Goal: Transaction & Acquisition: Purchase product/service

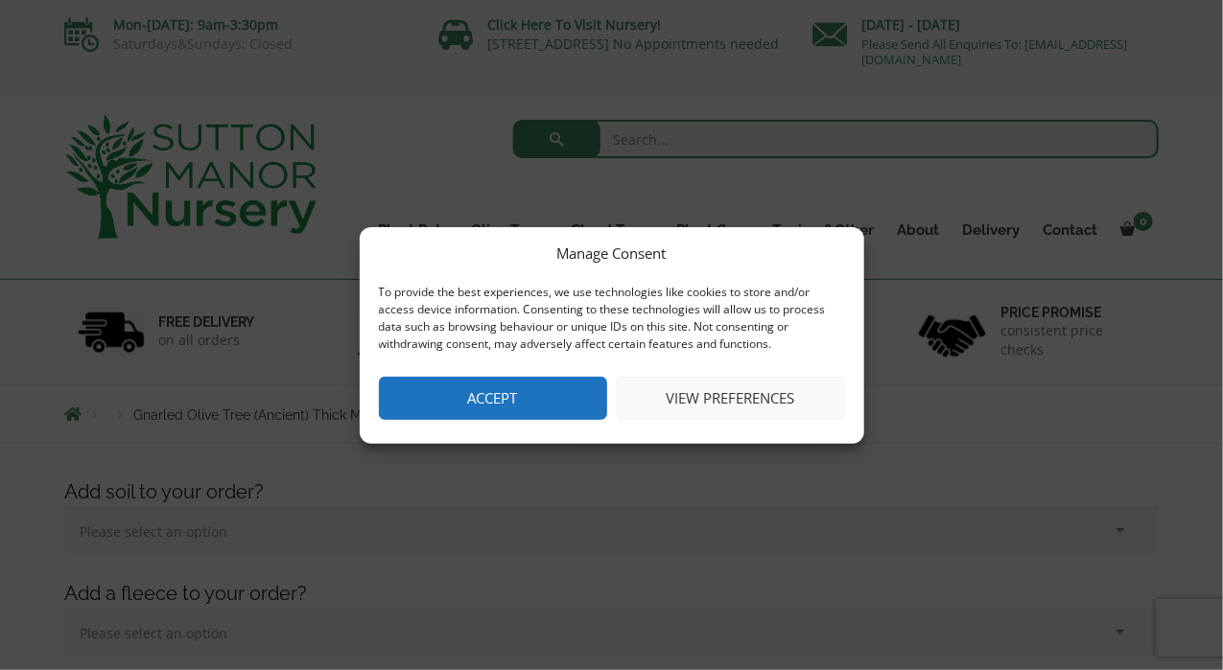
click at [31, 357] on div "Manage Consent To provide the best experiences, we use technologies like cookie…" at bounding box center [611, 335] width 1223 height 670
click at [1018, 415] on div "Manage Consent To provide the best experiences, we use technologies like cookie…" at bounding box center [611, 335] width 1223 height 670
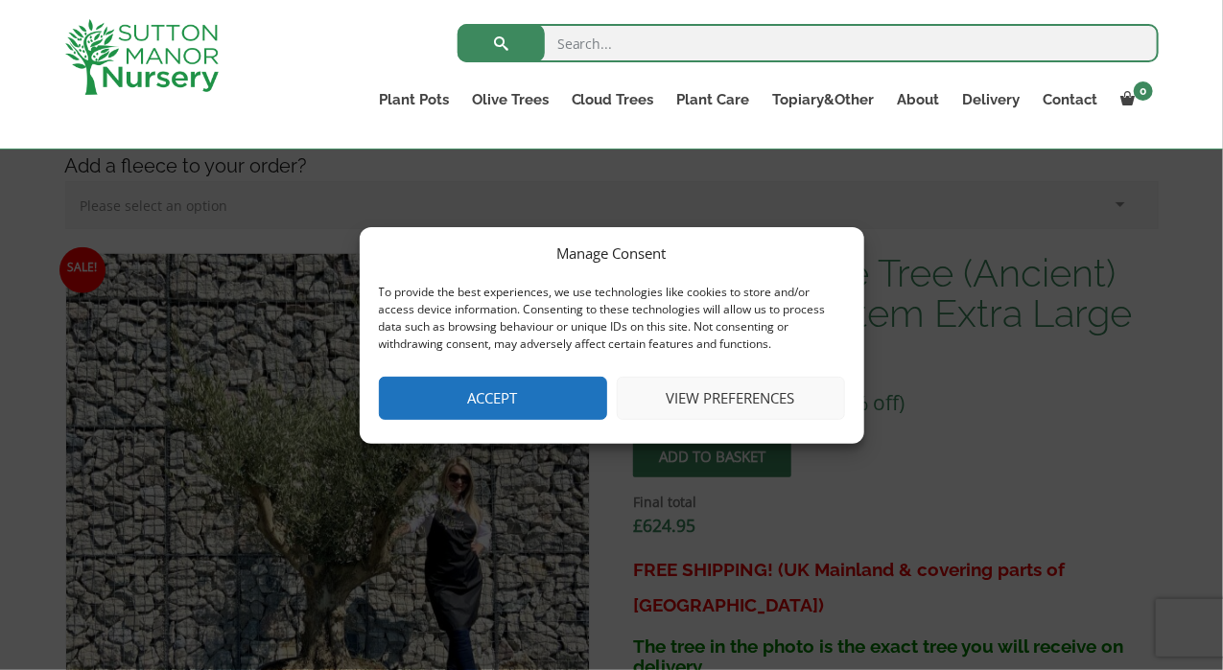
scroll to position [480, 0]
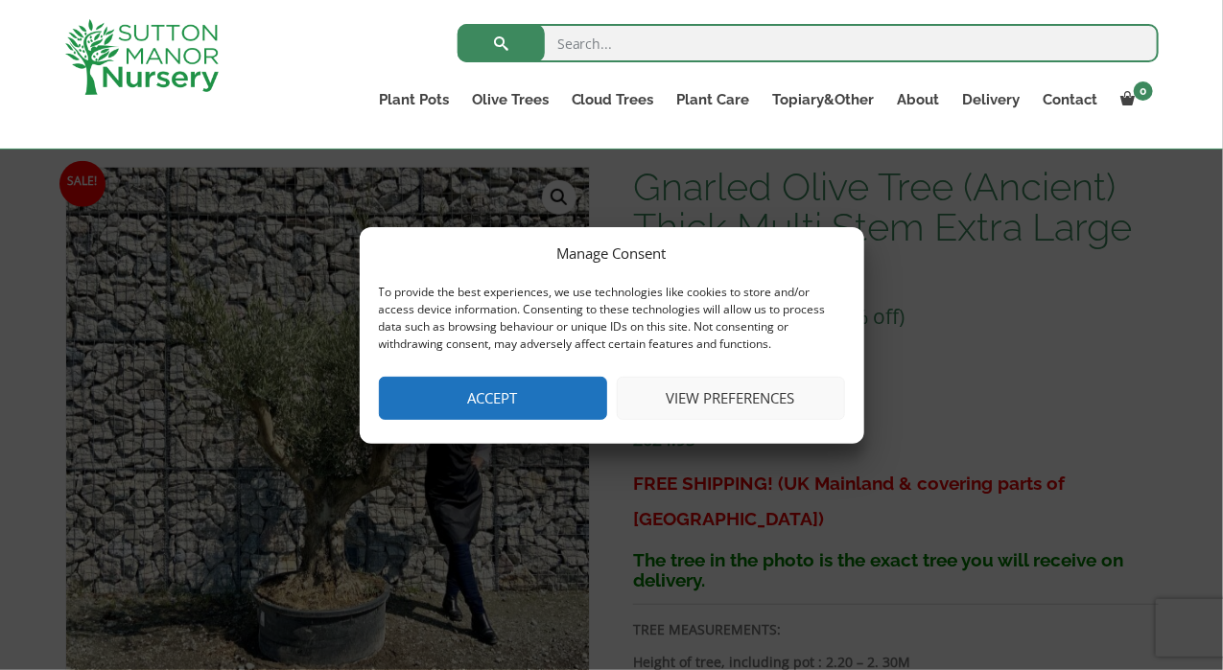
click at [679, 395] on button "View preferences" at bounding box center [731, 398] width 228 height 43
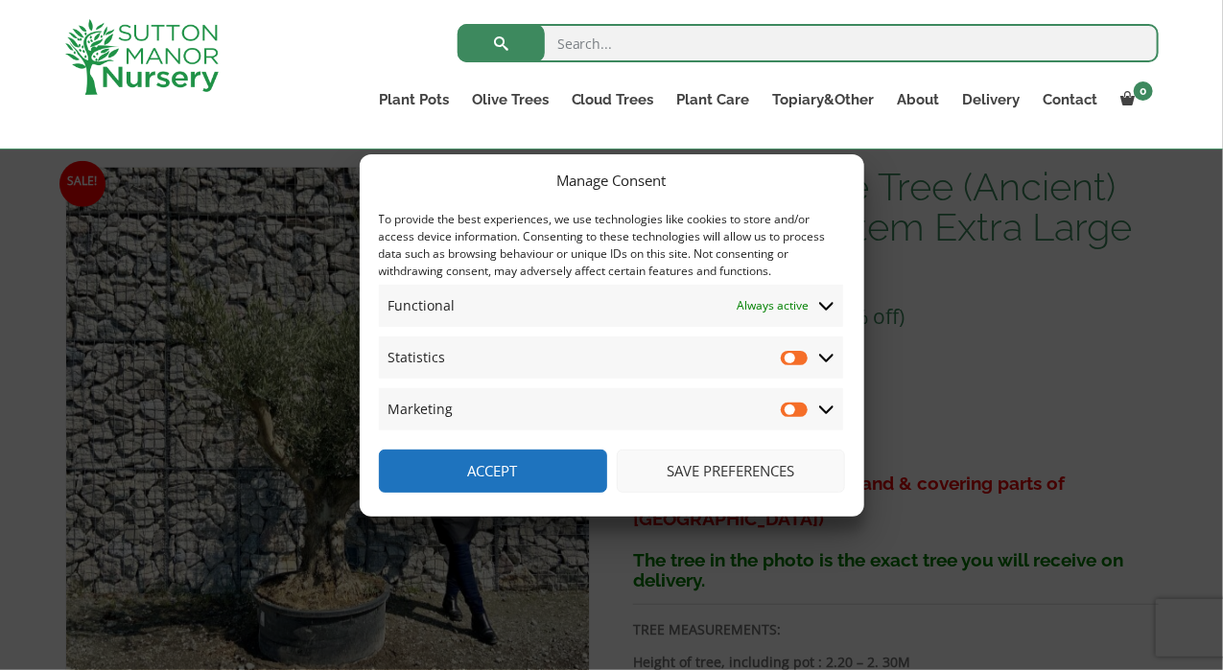
click at [702, 464] on button "Save preferences" at bounding box center [731, 471] width 228 height 43
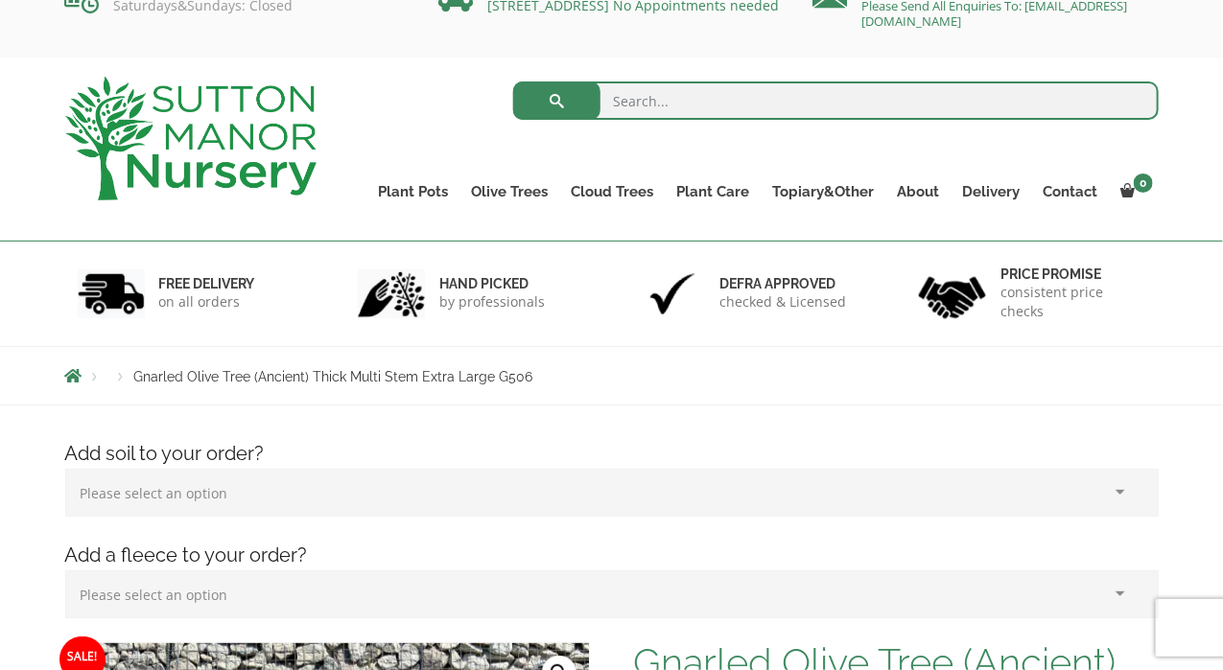
scroll to position [0, 0]
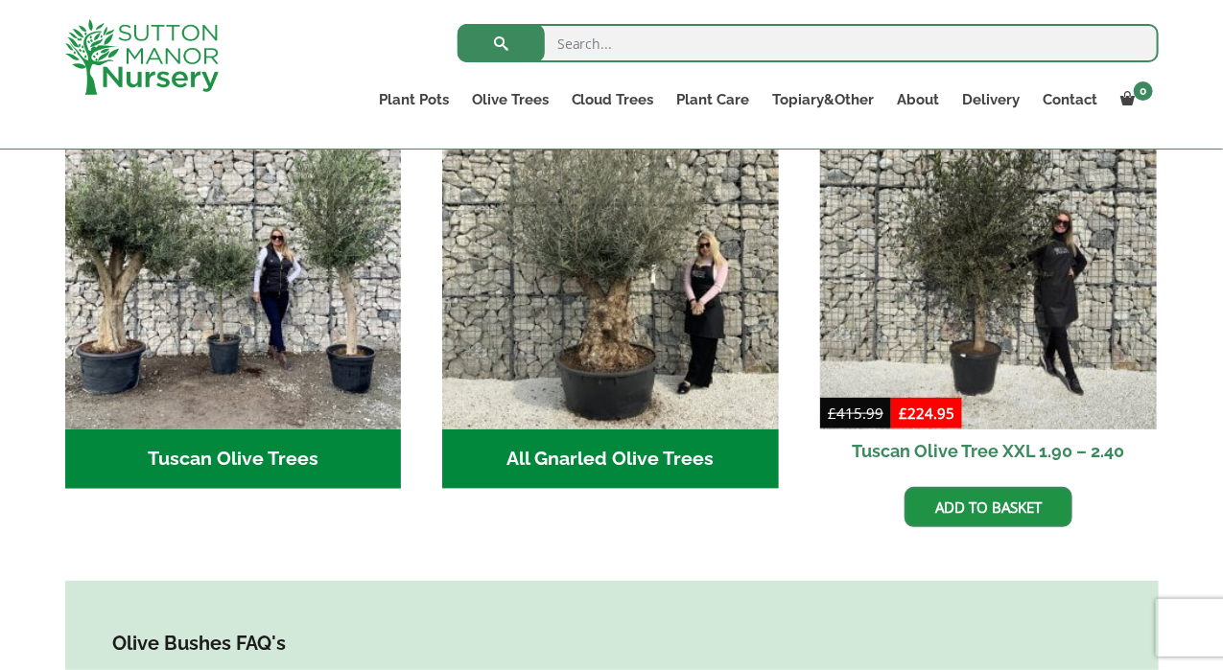
scroll to position [959, 0]
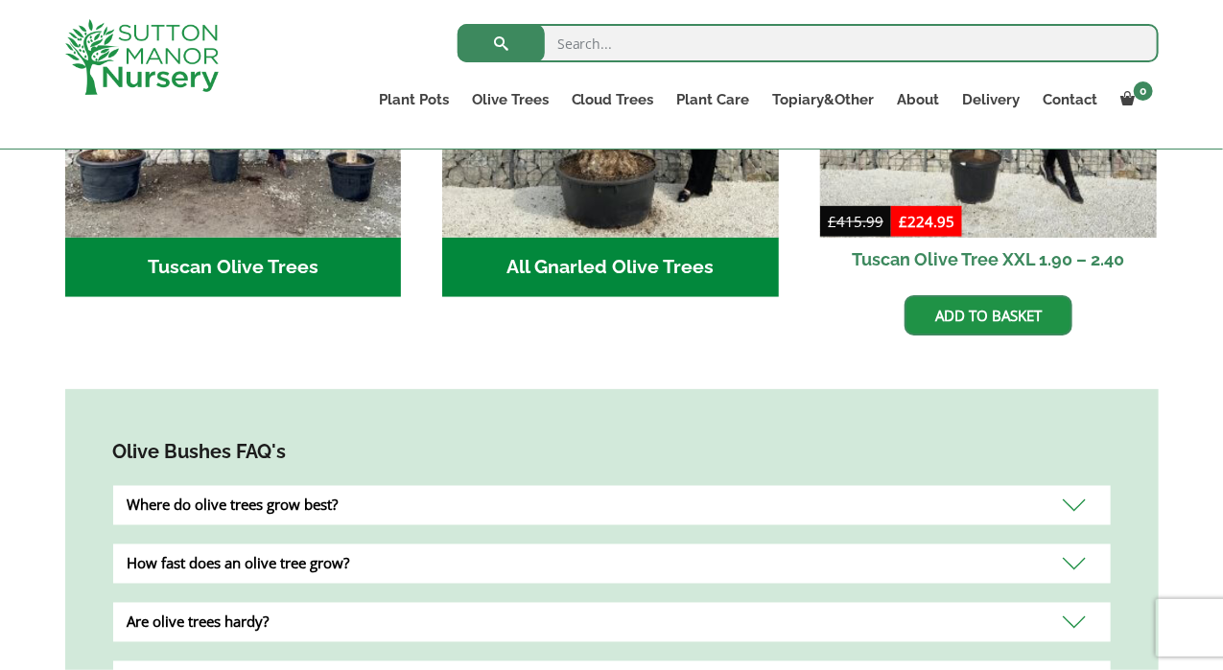
click at [187, 486] on div "Where do olive trees grow best?" at bounding box center [611, 505] width 997 height 39
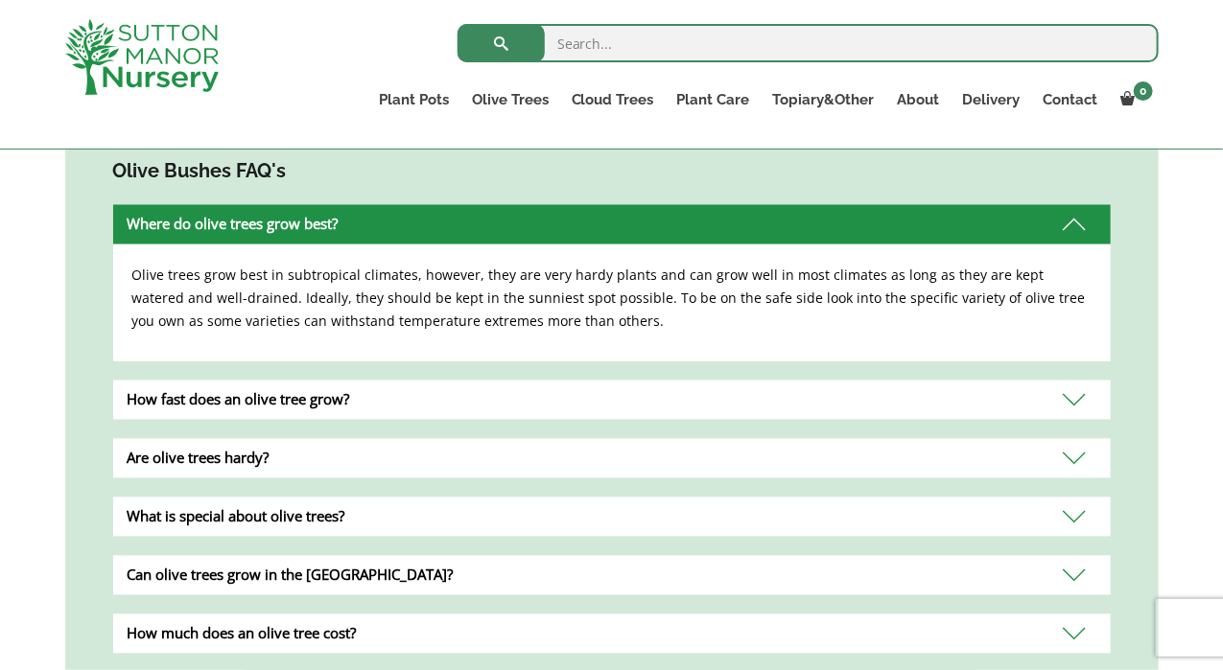
scroll to position [1247, 0]
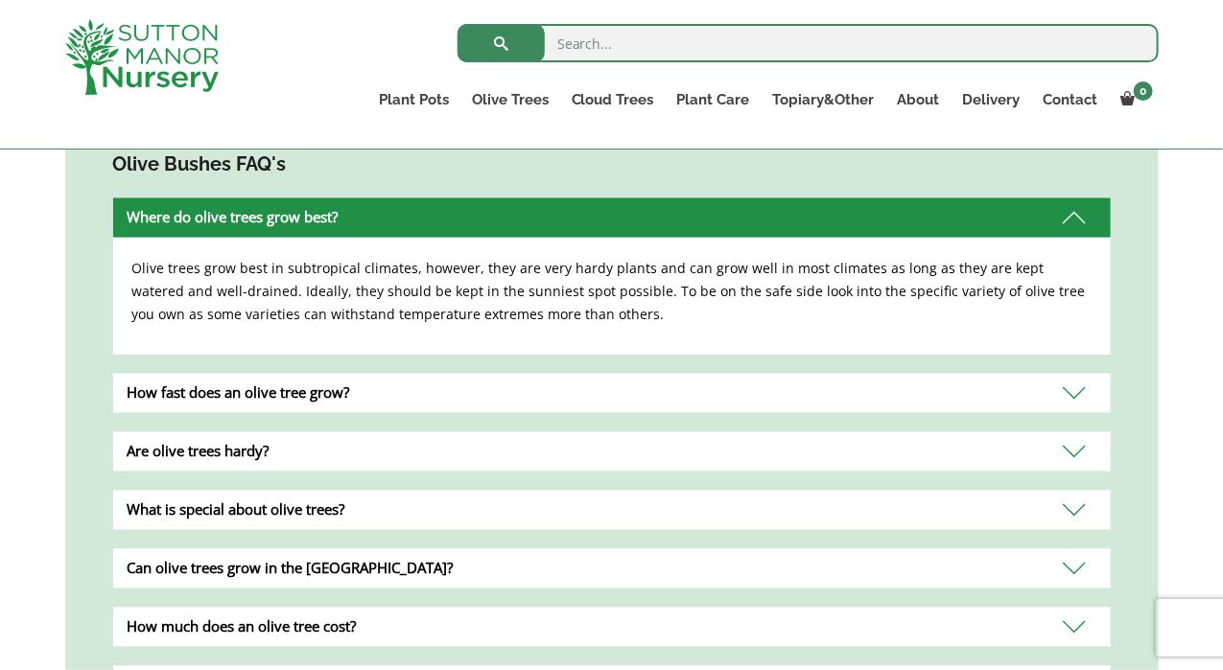
click at [165, 374] on div "How fast does an olive tree grow?" at bounding box center [611, 393] width 997 height 39
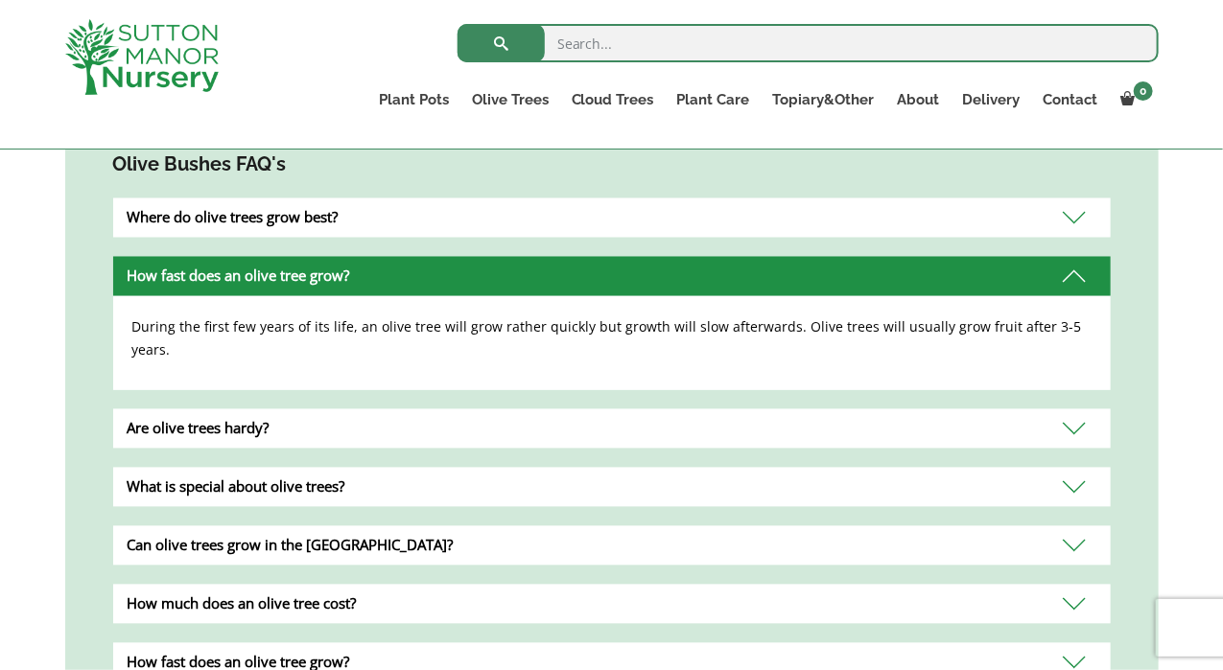
click at [138, 410] on div "Are olive trees hardy?" at bounding box center [611, 429] width 997 height 39
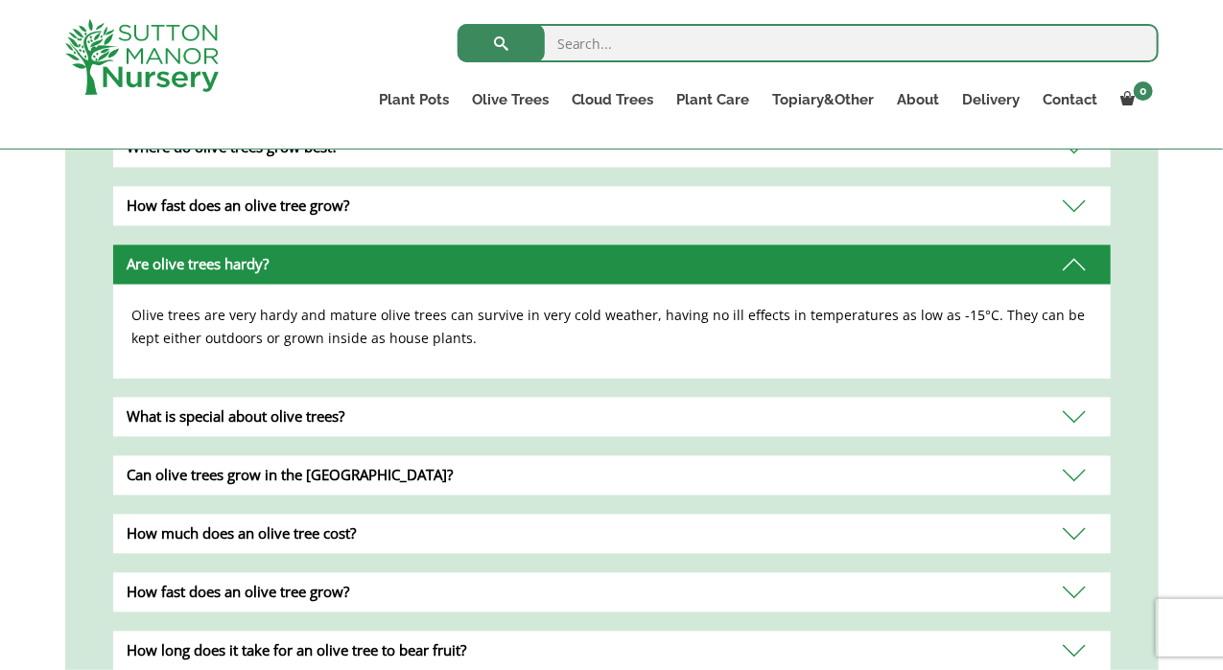
scroll to position [1343, 0]
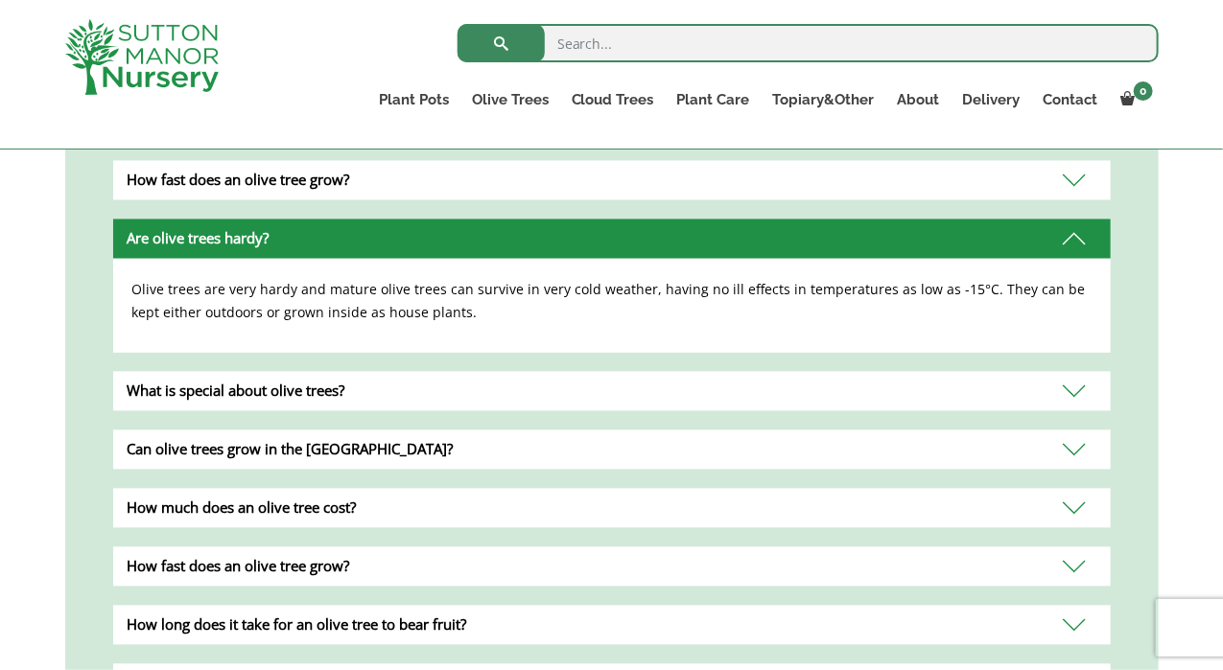
click at [159, 372] on div "What is special about olive trees?" at bounding box center [611, 391] width 997 height 39
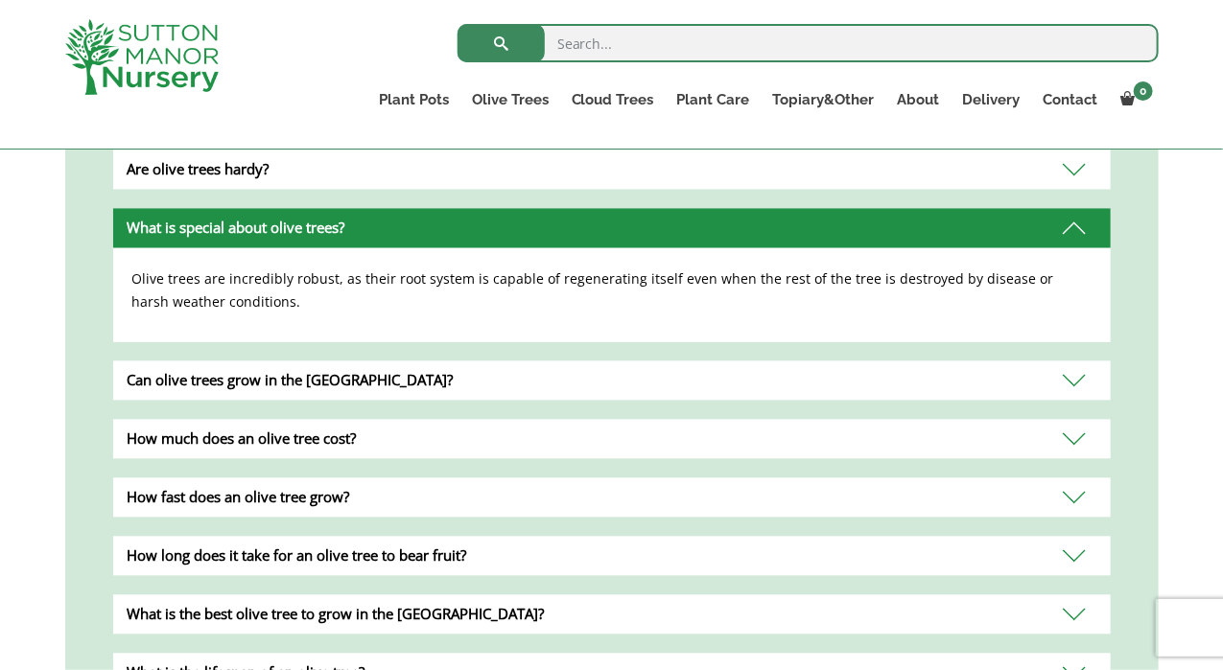
scroll to position [1439, 0]
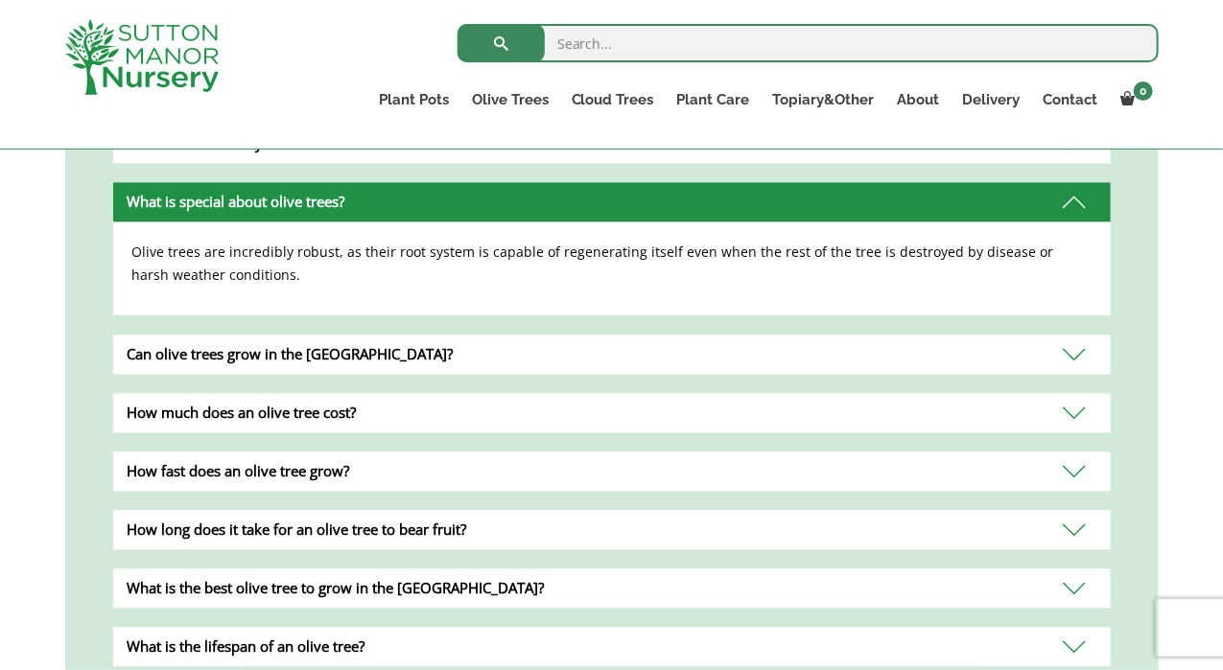
click at [198, 335] on div "Can olive trees grow in the [GEOGRAPHIC_DATA]?" at bounding box center [611, 354] width 997 height 39
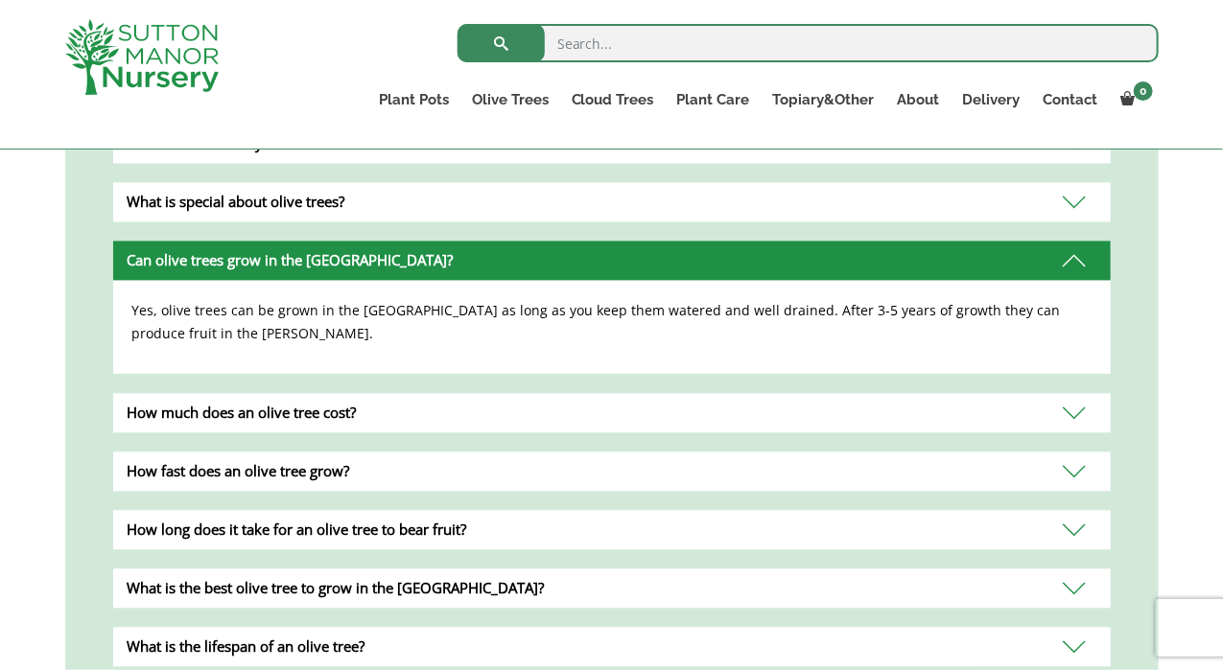
click at [168, 393] on div "How much does an olive tree cost?" at bounding box center [611, 412] width 997 height 39
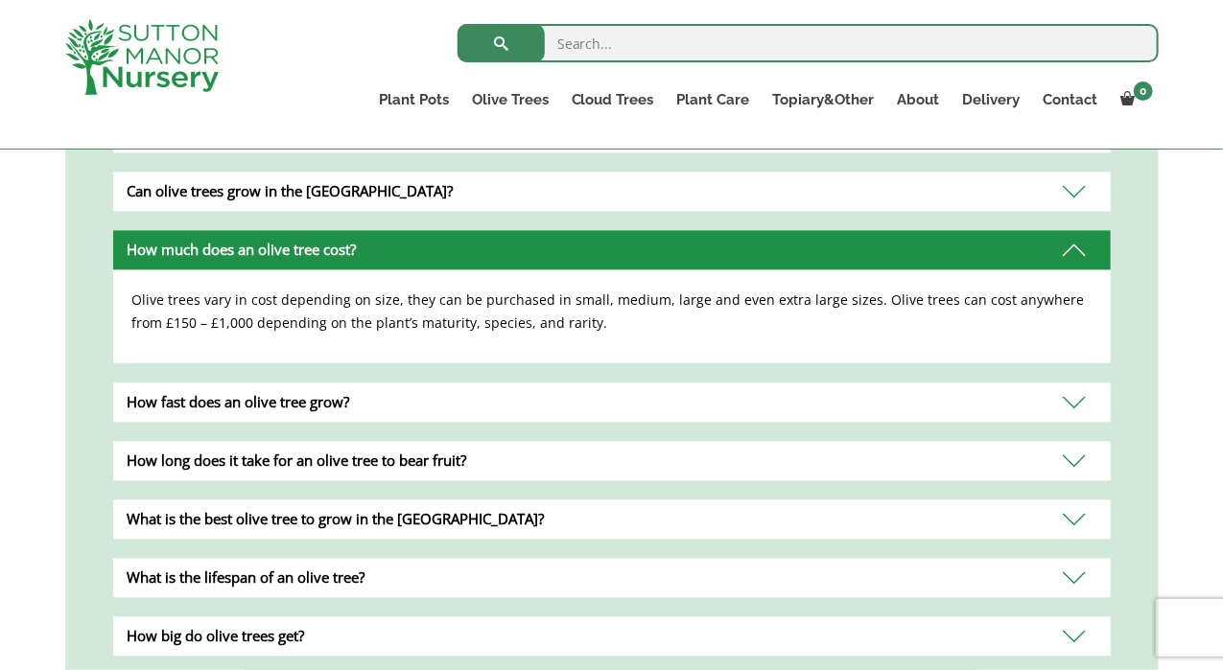
scroll to position [1535, 0]
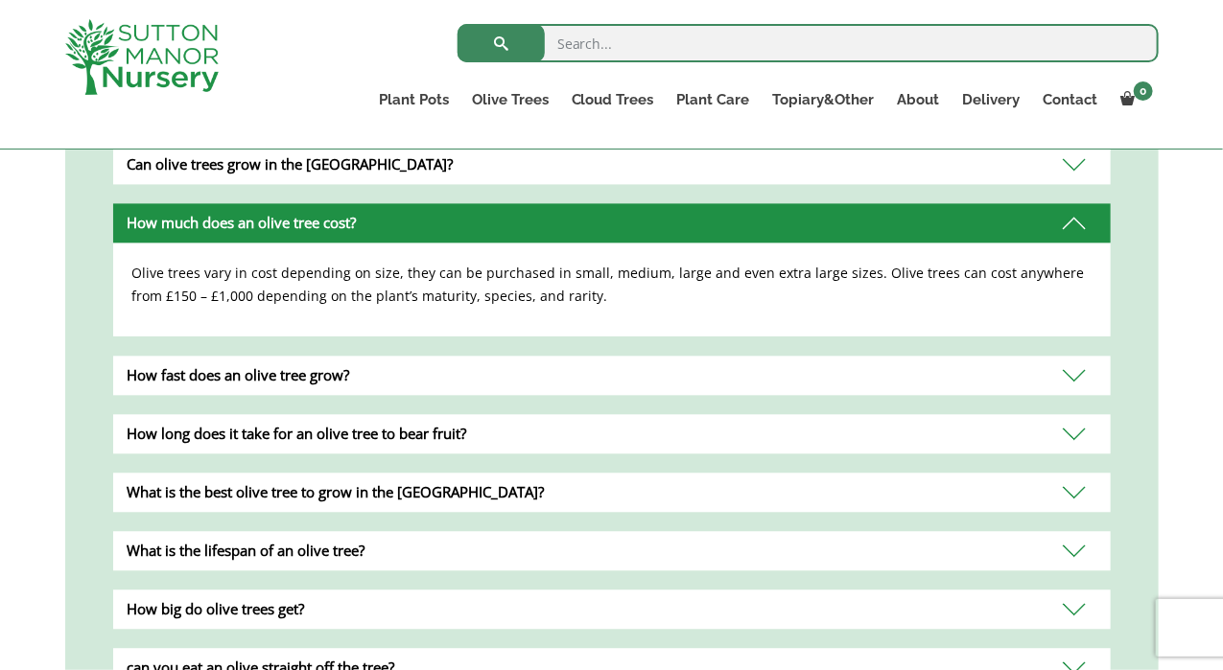
click at [191, 473] on div "What is the best olive tree to grow in the [GEOGRAPHIC_DATA]?" at bounding box center [611, 492] width 997 height 39
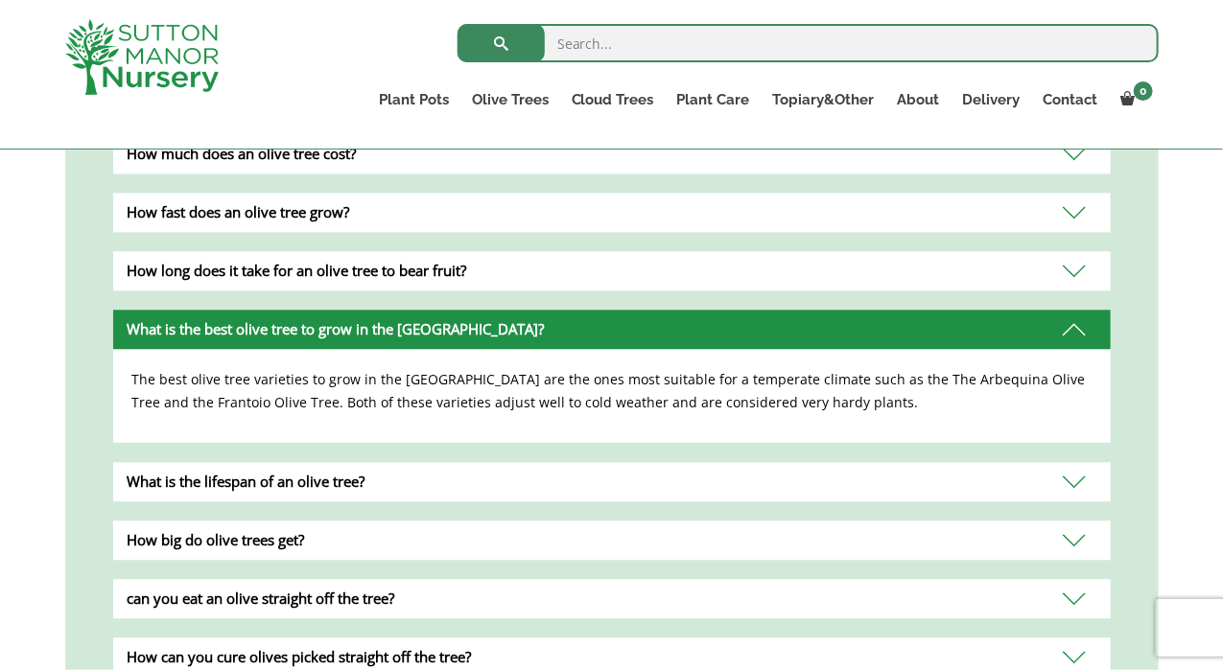
scroll to position [1631, 0]
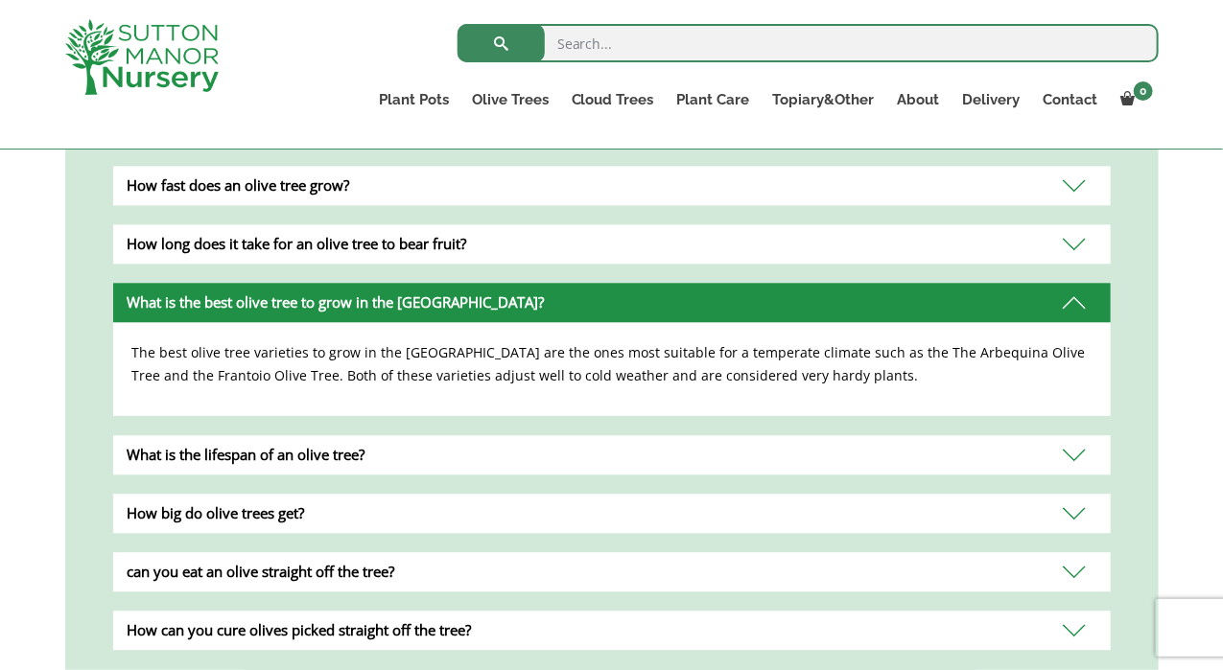
click at [150, 437] on div "What is the lifespan of an olive tree?" at bounding box center [611, 454] width 997 height 39
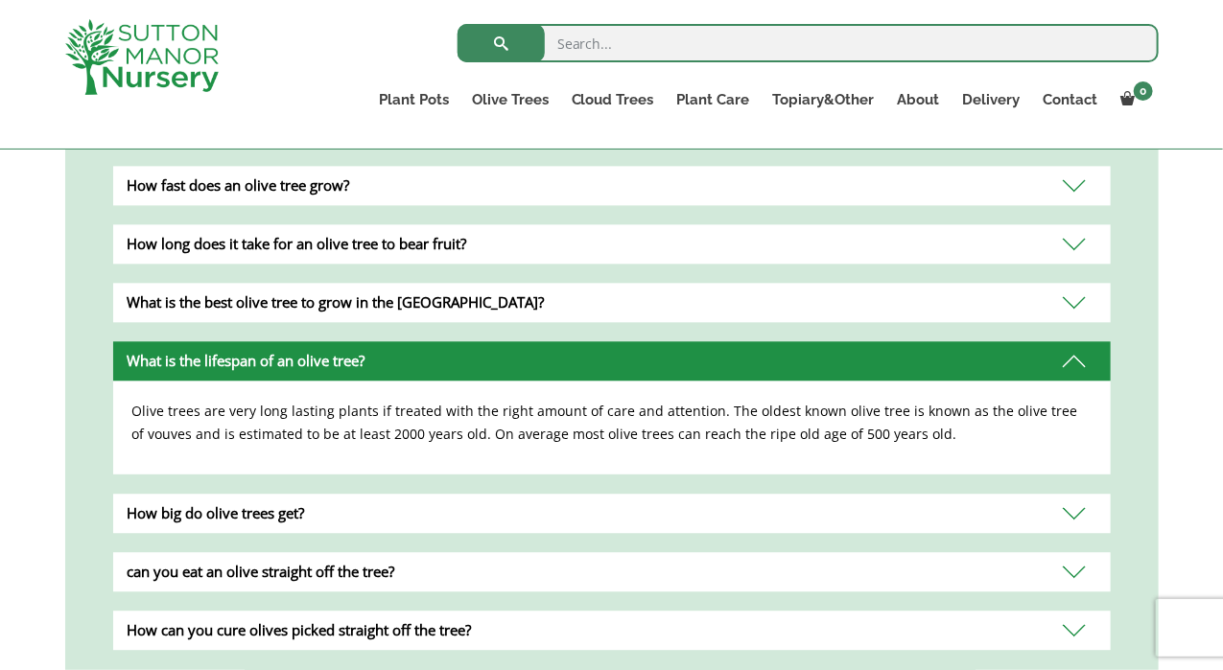
click at [138, 494] on div "How big do olive trees get?" at bounding box center [611, 513] width 997 height 39
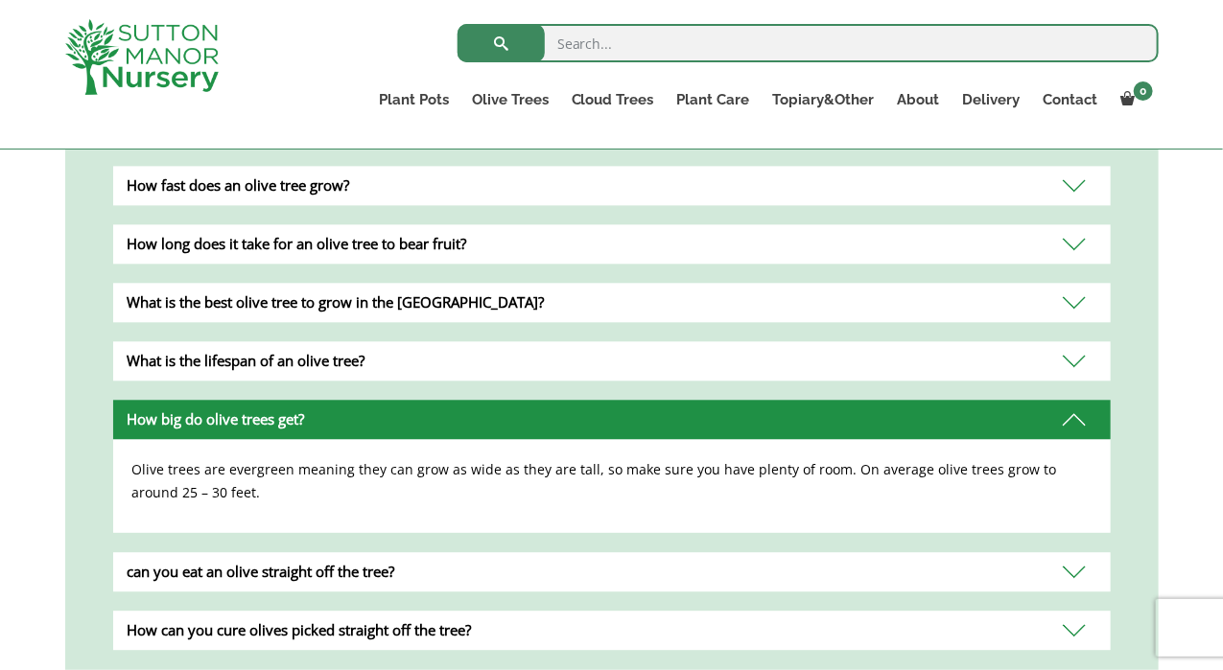
scroll to position [1726, 0]
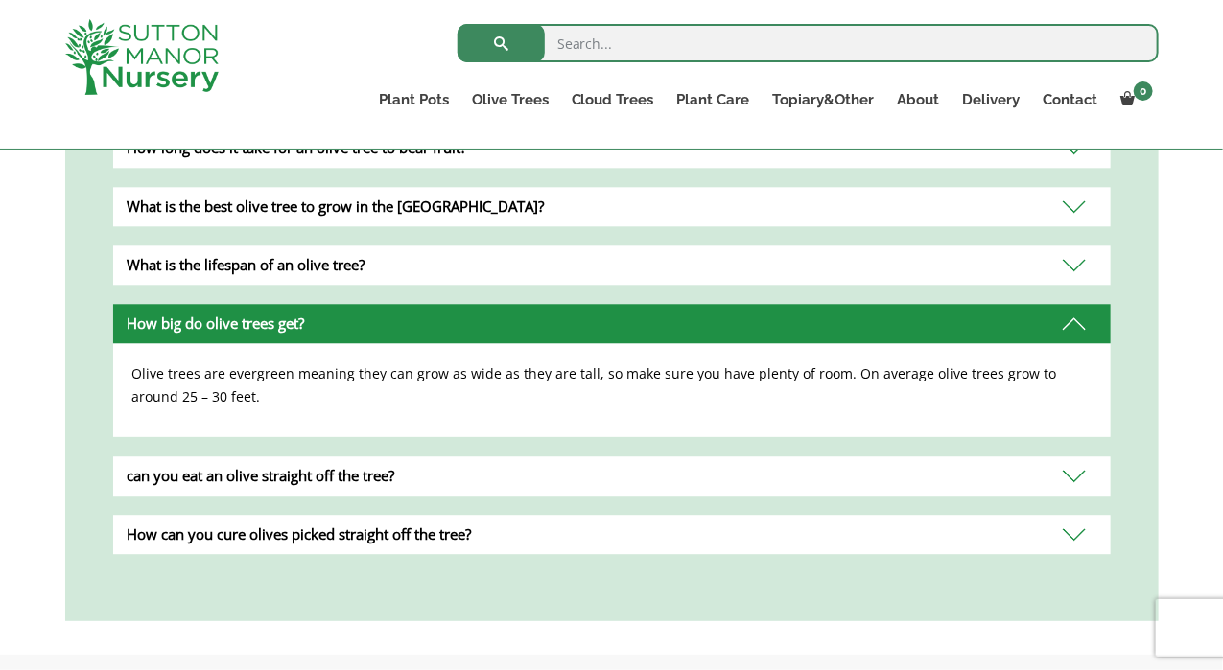
click at [142, 457] on div "can you eat an olive straight off the tree?" at bounding box center [611, 476] width 997 height 39
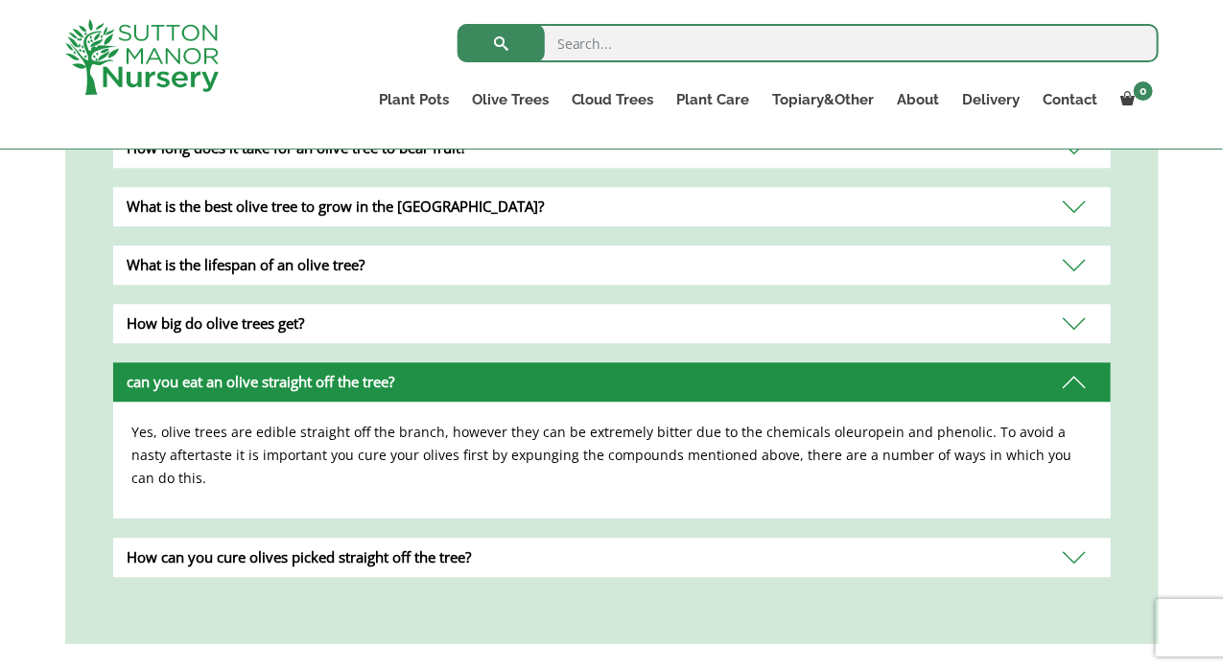
click at [152, 538] on div "How can you cure olives picked straight off the tree?" at bounding box center [611, 557] width 997 height 39
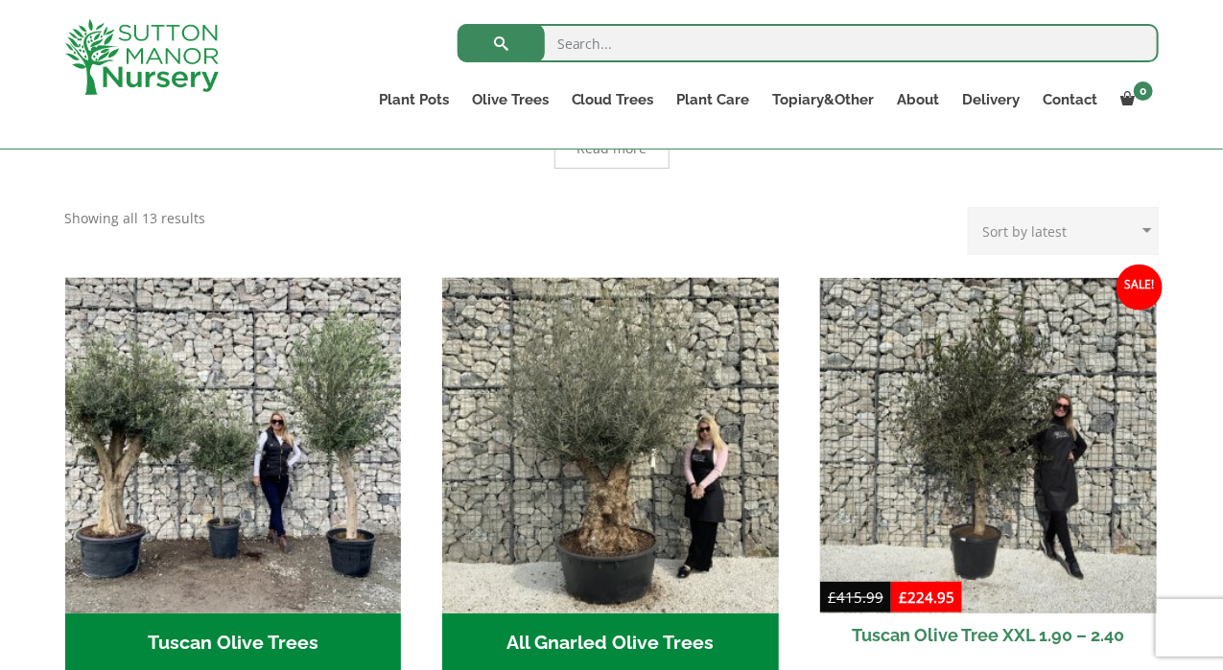
scroll to position [480, 0]
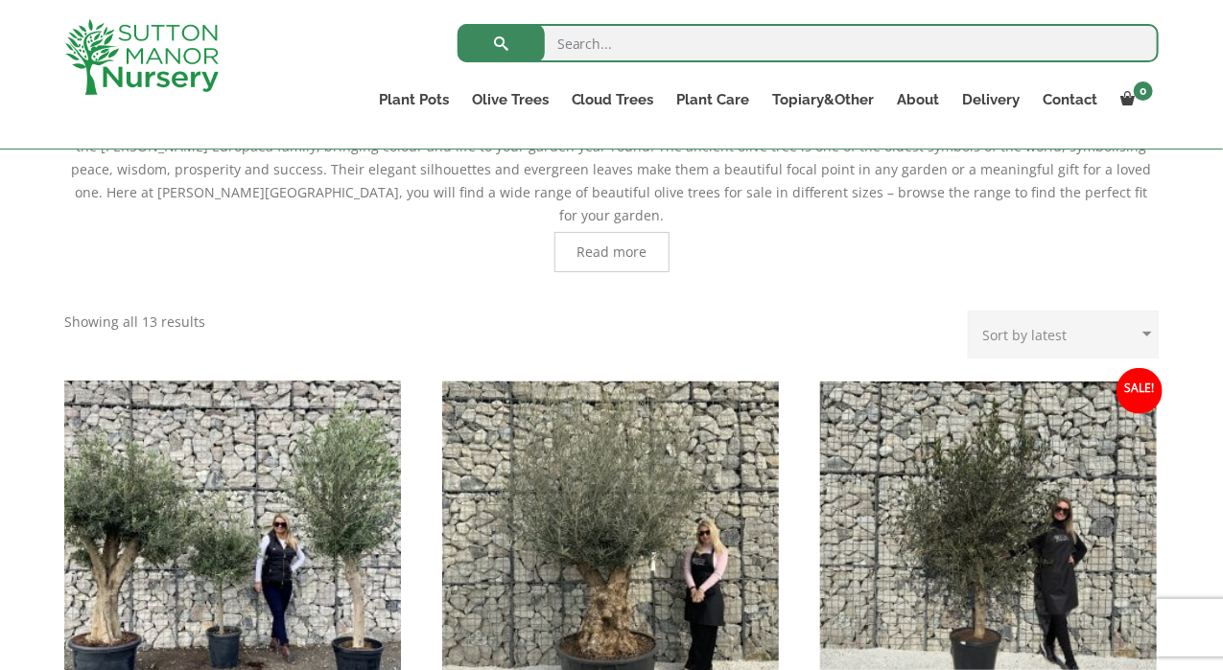
click at [232, 445] on img "Visit product category Tuscan Olive Trees" at bounding box center [233, 549] width 353 height 353
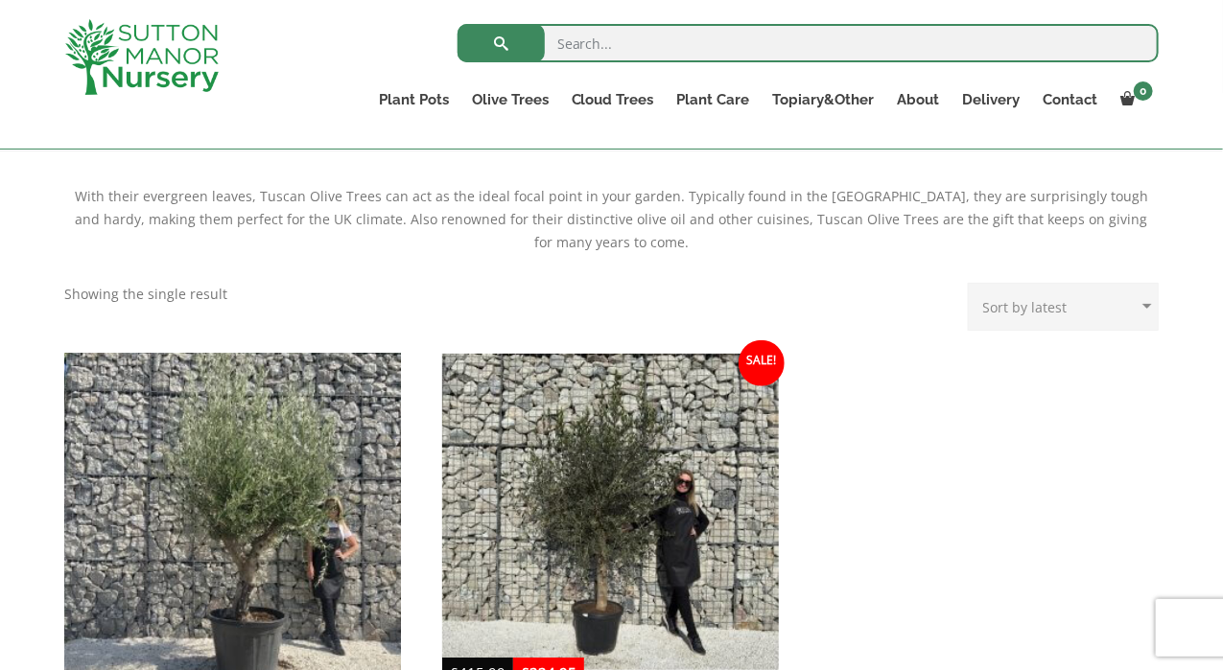
scroll to position [575, 0]
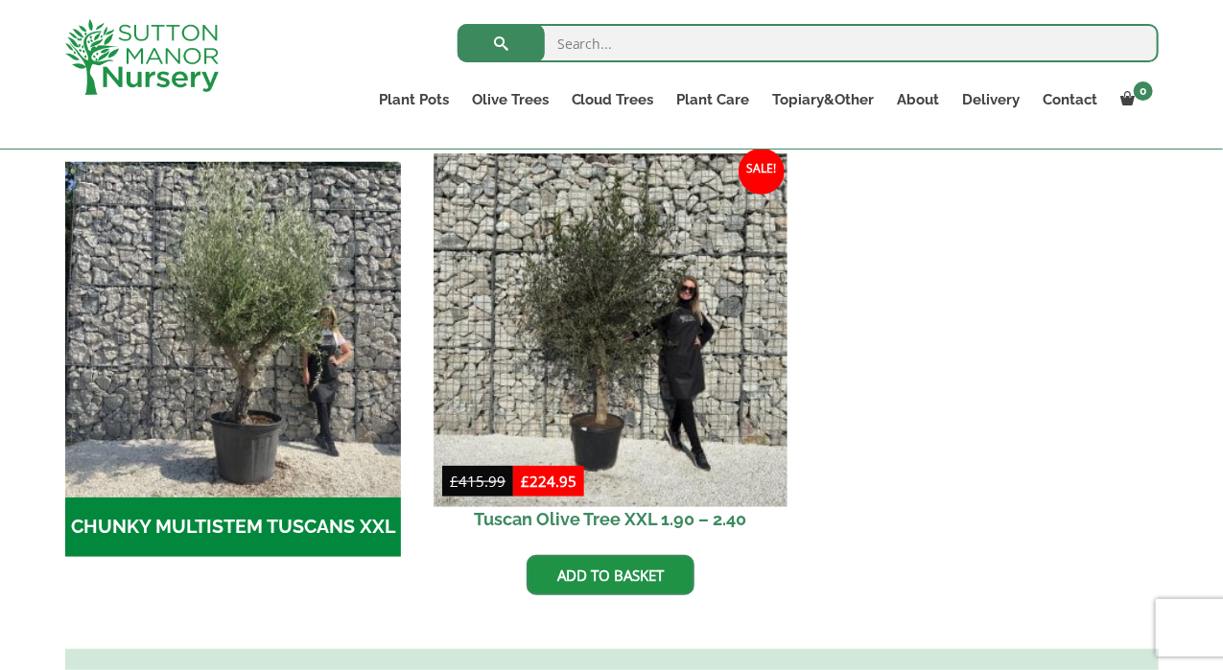
click at [656, 331] on img at bounding box center [610, 329] width 353 height 353
